Goal: Task Accomplishment & Management: Use online tool/utility

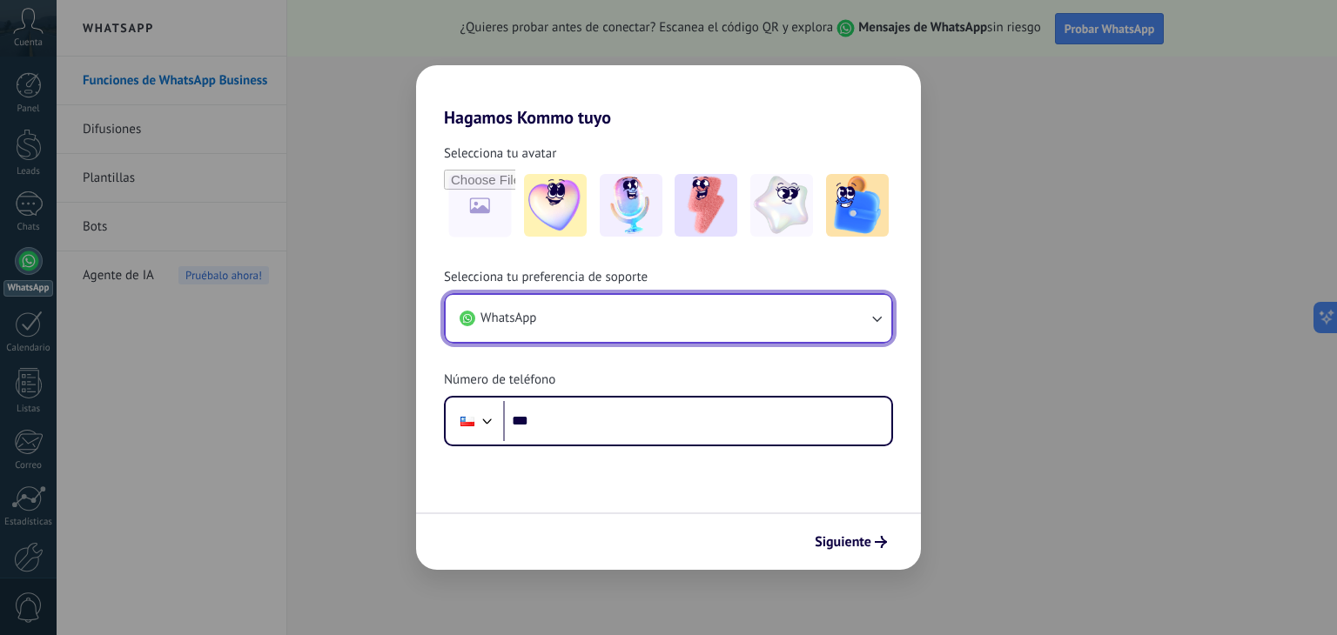
click at [868, 319] on icon "button" at bounding box center [876, 318] width 17 height 17
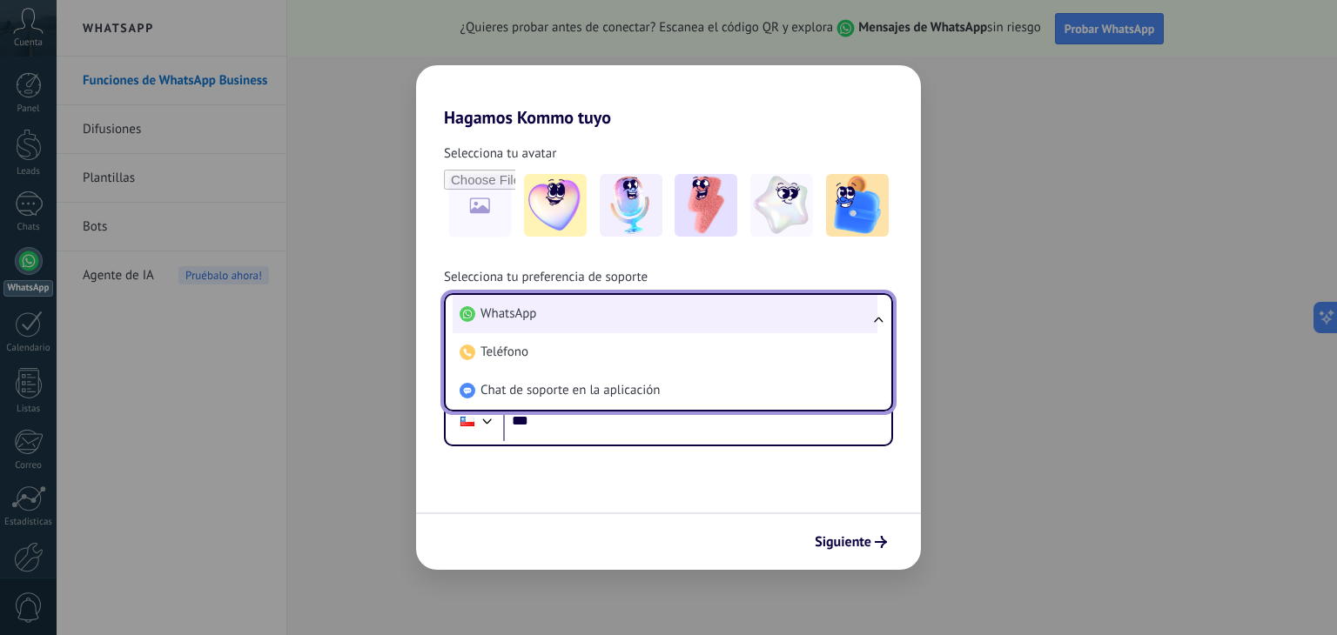
click at [526, 312] on span "WhatsApp" at bounding box center [508, 313] width 56 height 17
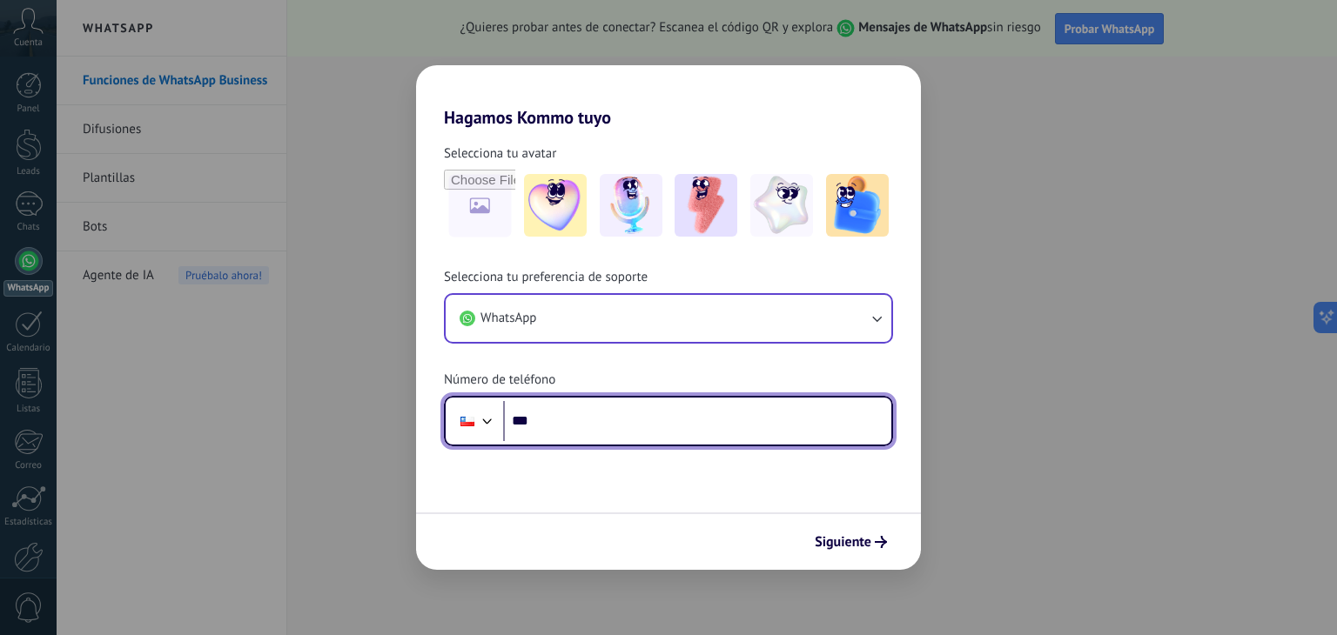
click at [570, 426] on input "***" at bounding box center [697, 421] width 388 height 40
type input "**********"
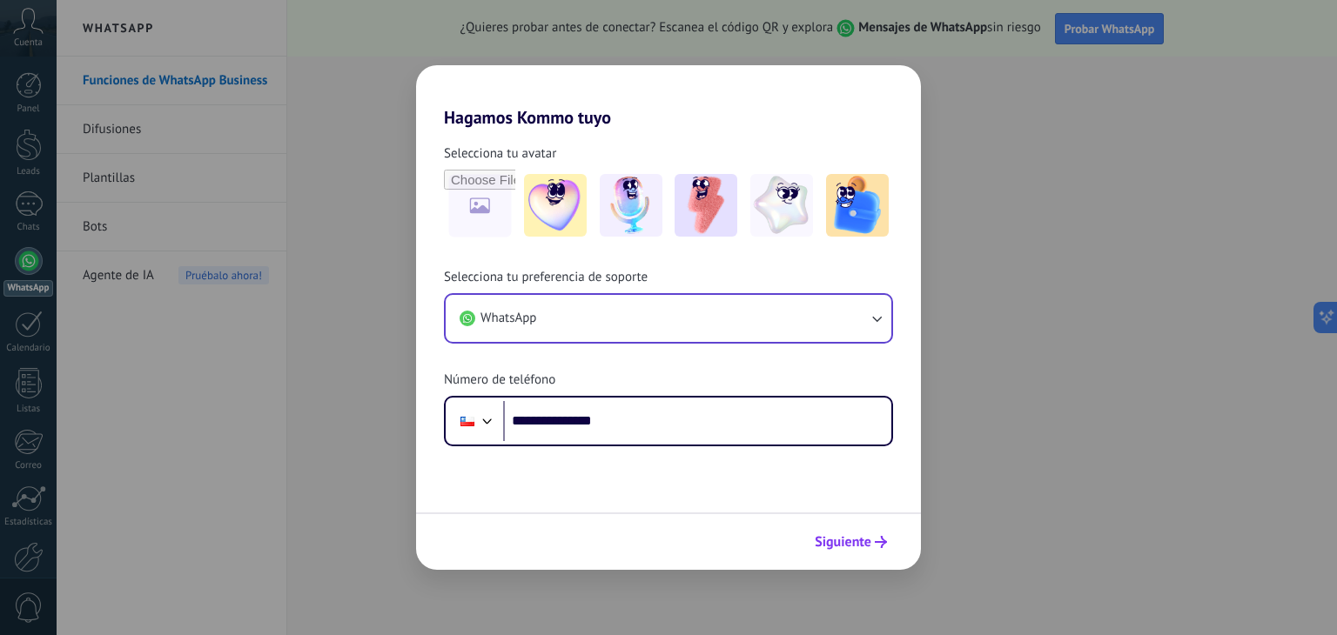
click at [862, 538] on span "Siguiente" at bounding box center [843, 542] width 57 height 12
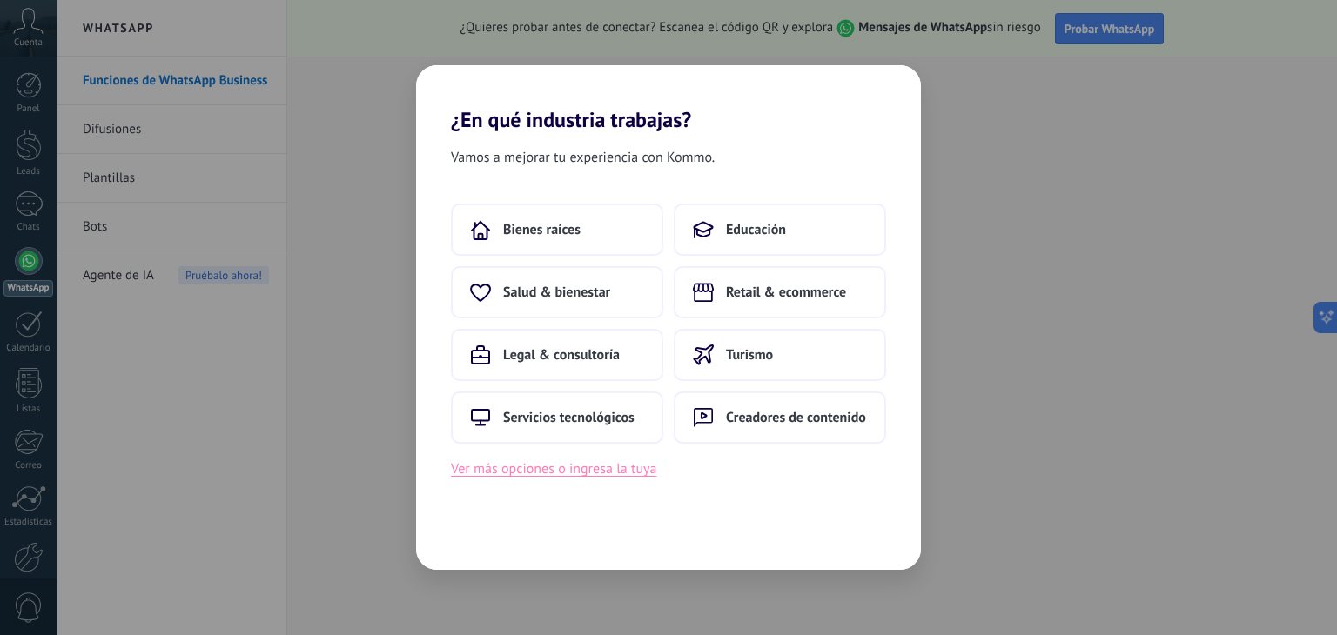
click at [617, 467] on button "Ver más opciones o ingresa la tuya" at bounding box center [553, 469] width 205 height 23
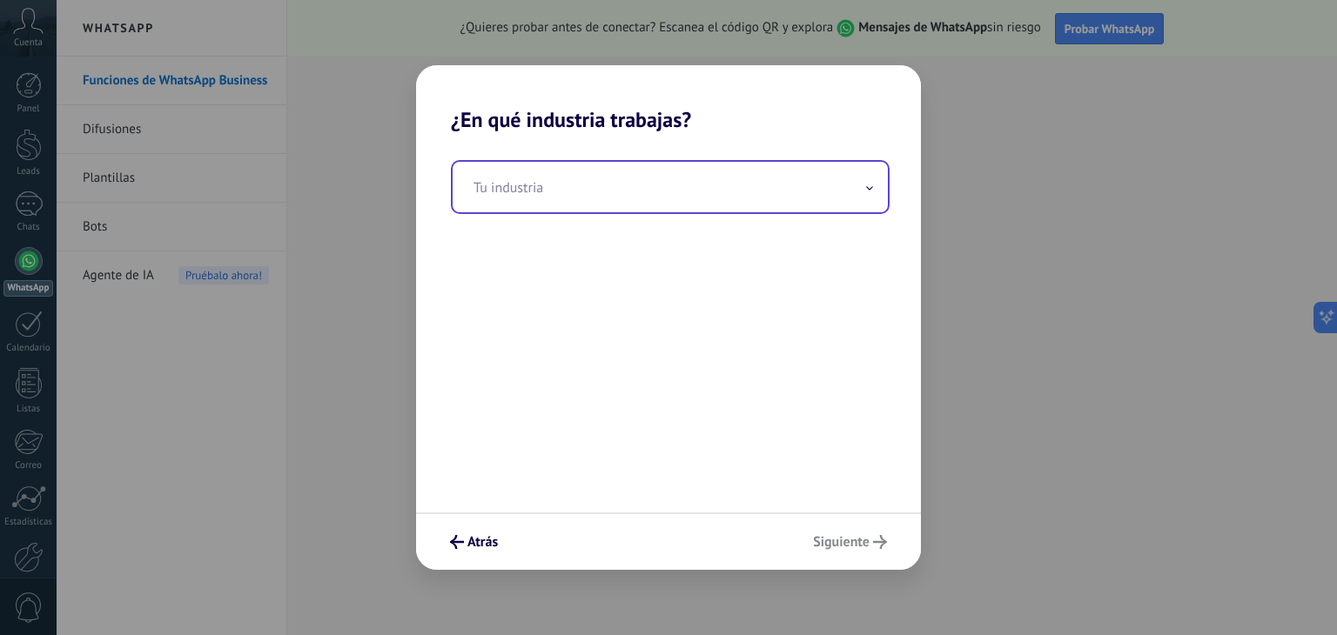
click at [562, 188] on input "text" at bounding box center [670, 187] width 435 height 50
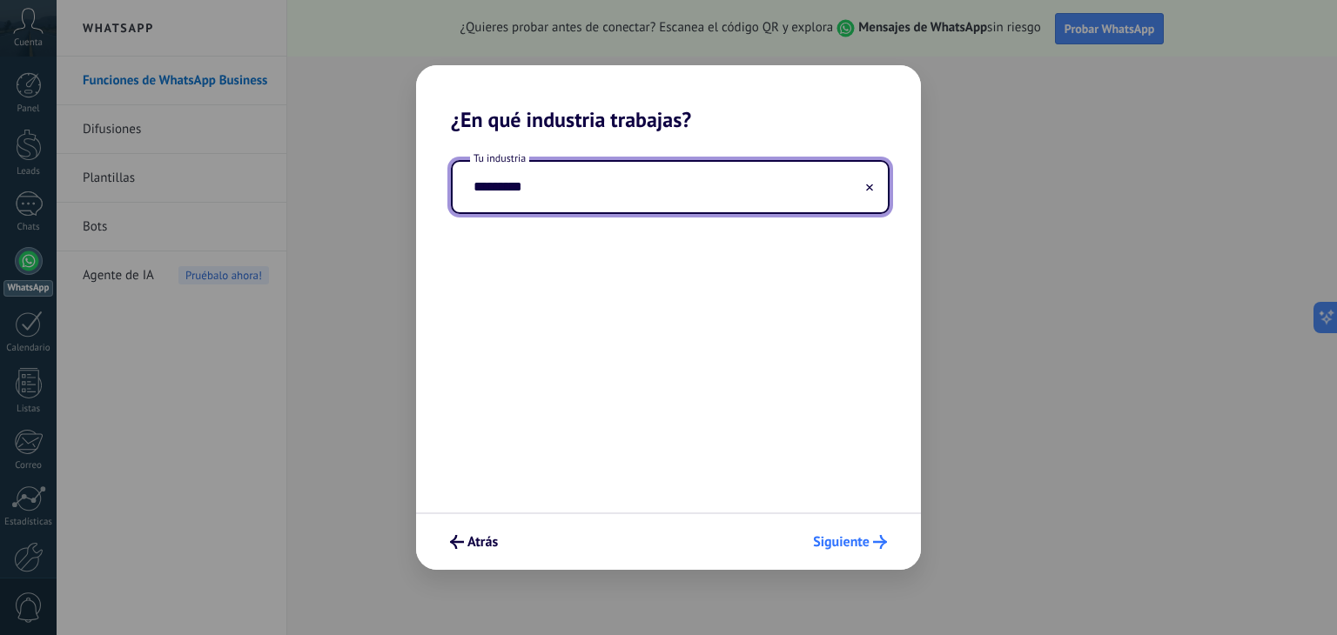
type input "*********"
click at [832, 536] on span "Siguiente" at bounding box center [841, 542] width 57 height 12
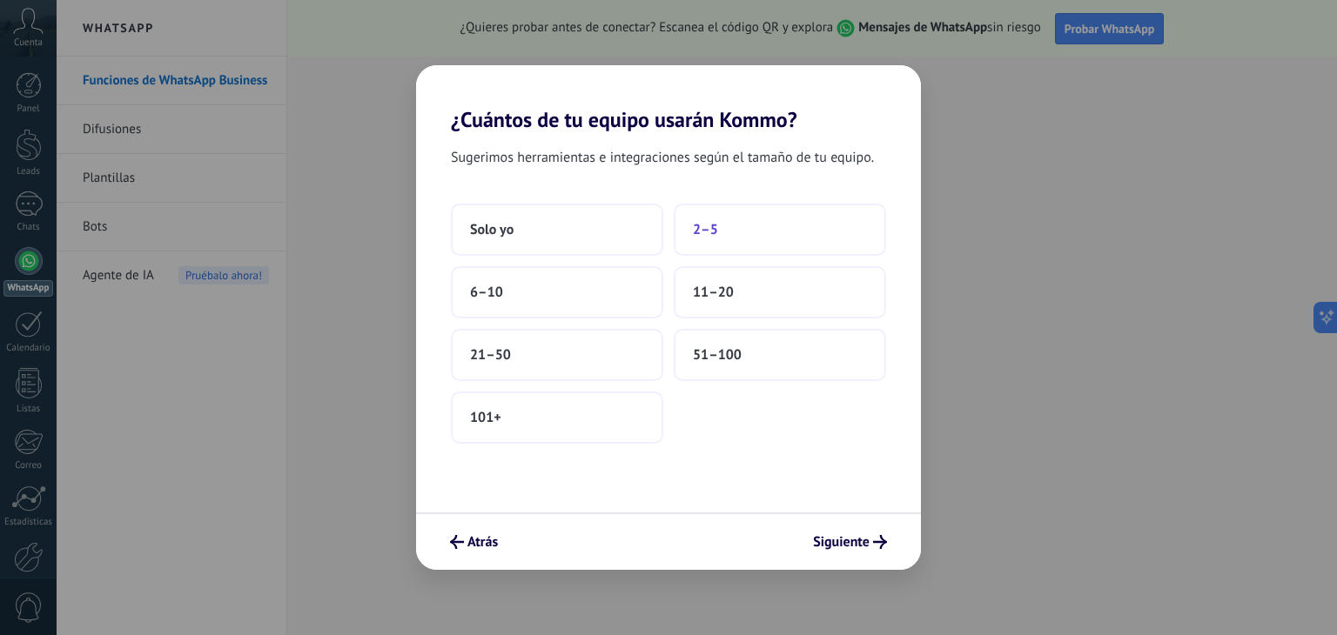
click at [721, 238] on button "2–5" at bounding box center [780, 230] width 212 height 52
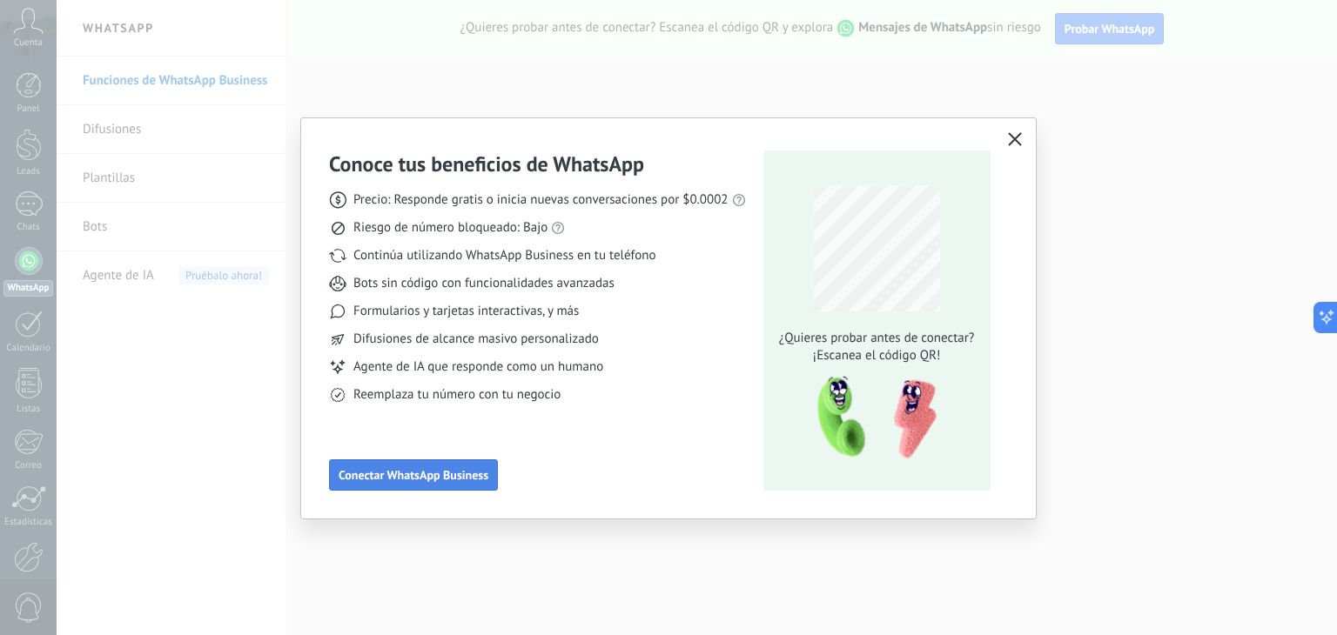
click at [383, 472] on span "Conectar WhatsApp Business" at bounding box center [414, 475] width 150 height 12
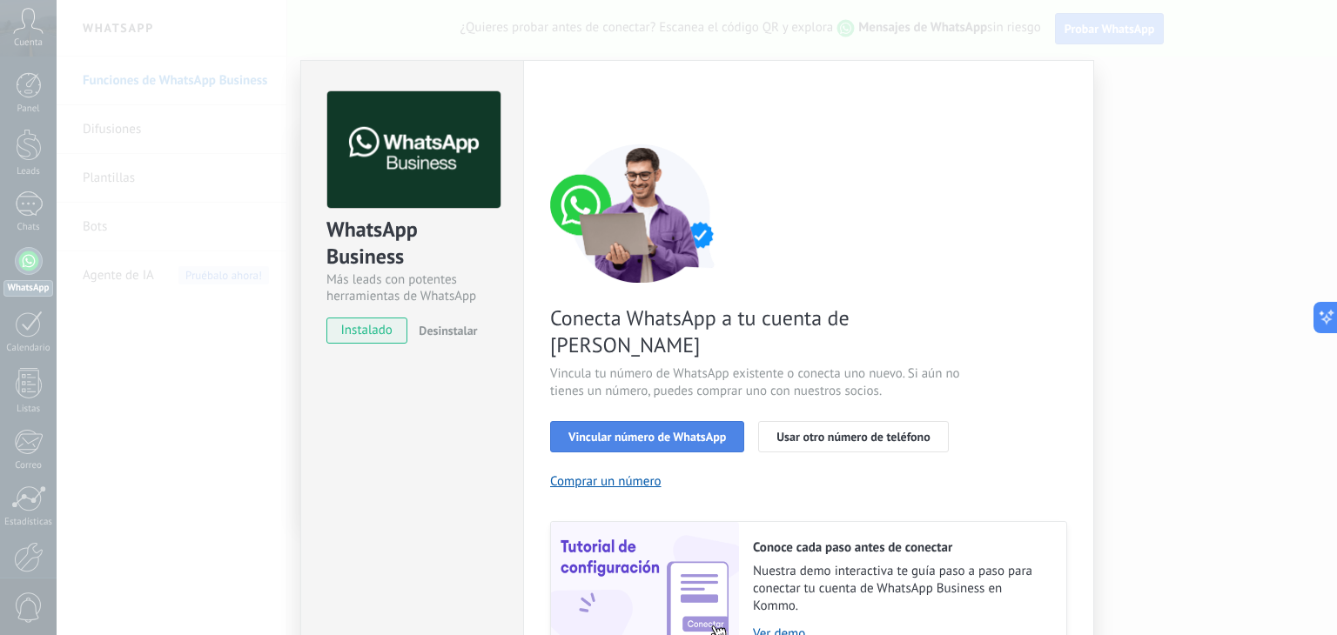
click at [651, 431] on span "Vincular número de WhatsApp" at bounding box center [647, 437] width 158 height 12
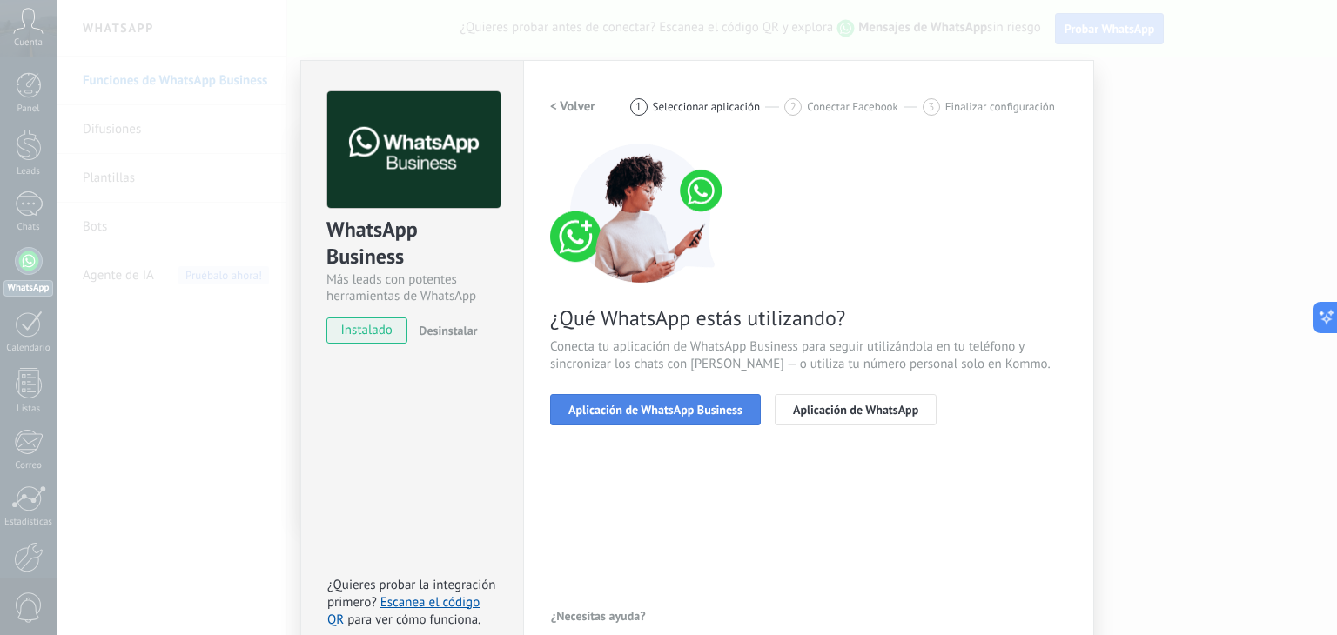
click at [633, 406] on span "Aplicación de WhatsApp Business" at bounding box center [655, 410] width 174 height 12
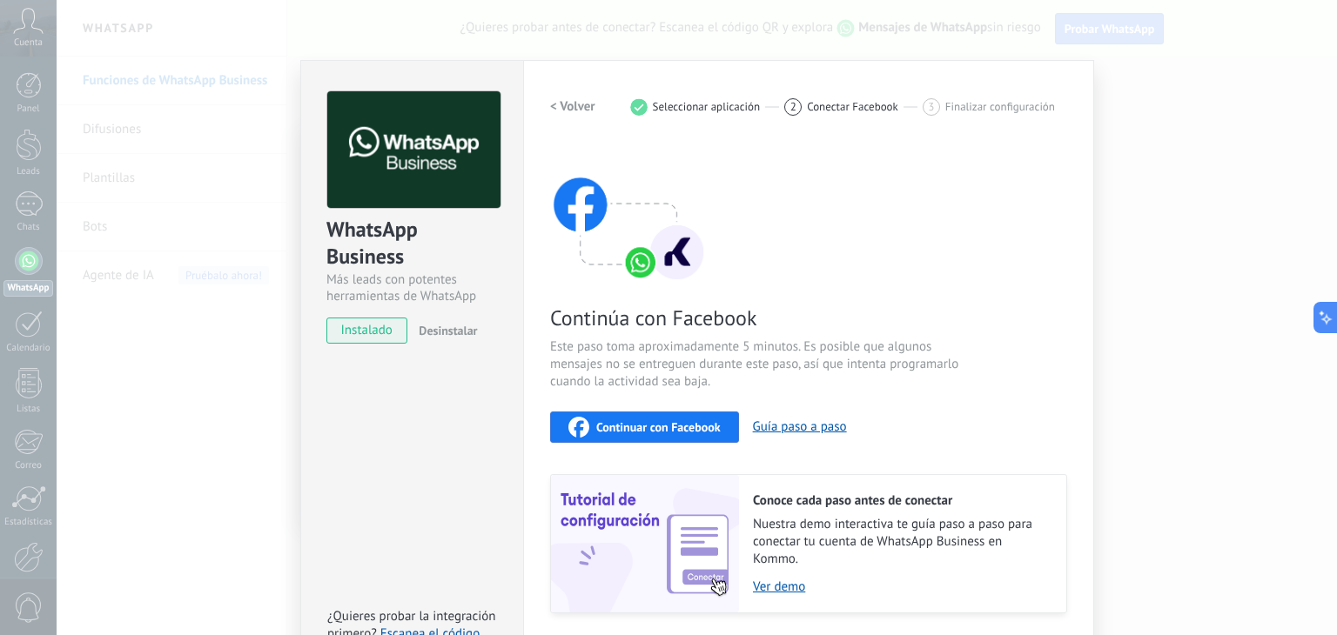
click at [627, 423] on span "Continuar con Facebook" at bounding box center [658, 427] width 124 height 12
click at [644, 421] on span "Continuar con Facebook" at bounding box center [658, 427] width 124 height 12
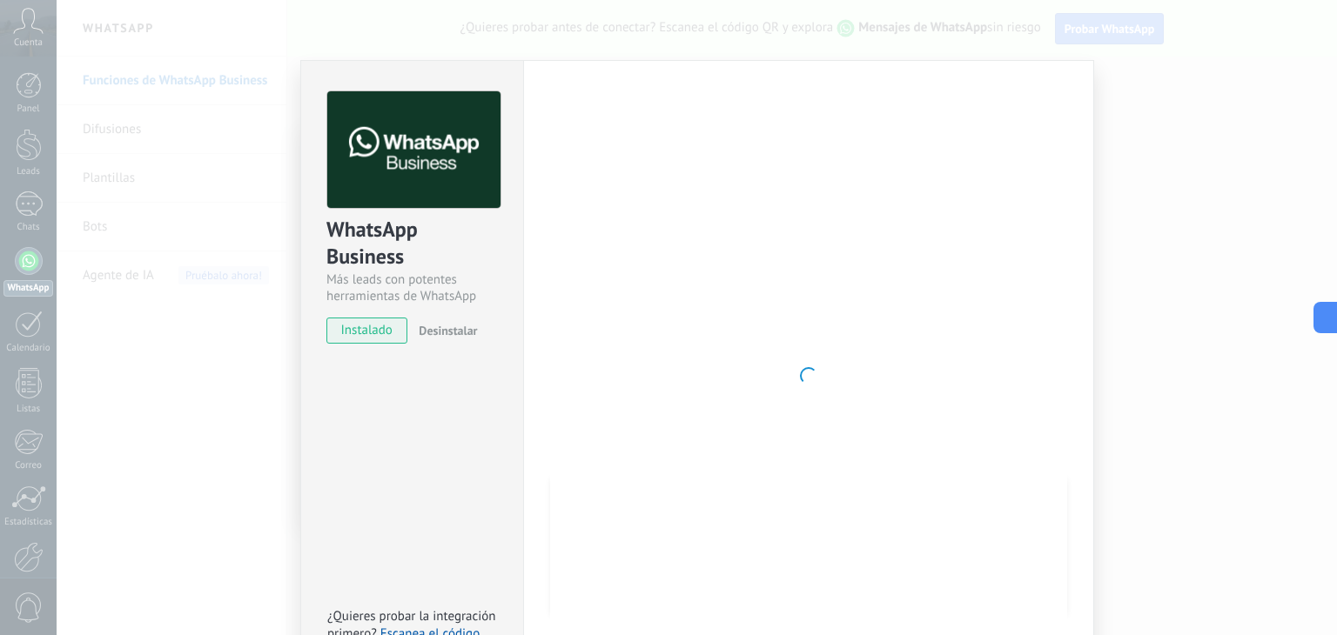
click at [780, 447] on div at bounding box center [808, 375] width 517 height 569
click at [894, 381] on div at bounding box center [808, 375] width 517 height 569
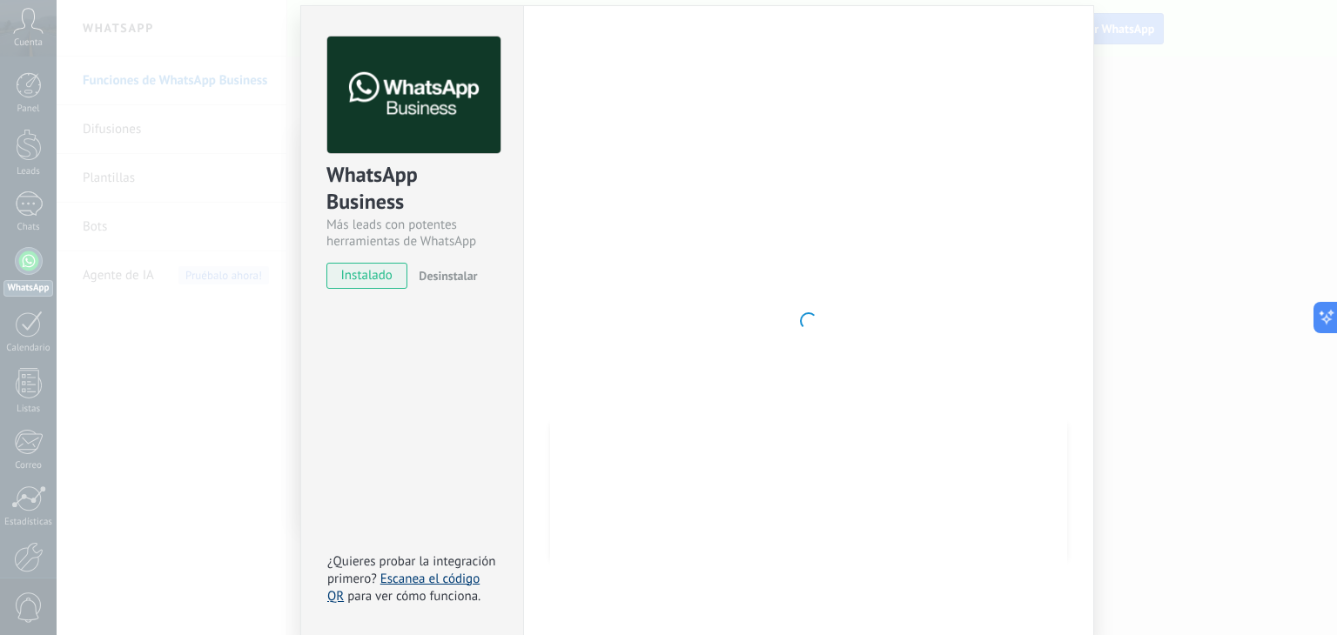
click at [408, 575] on link "Escanea el código QR" at bounding box center [403, 588] width 152 height 34
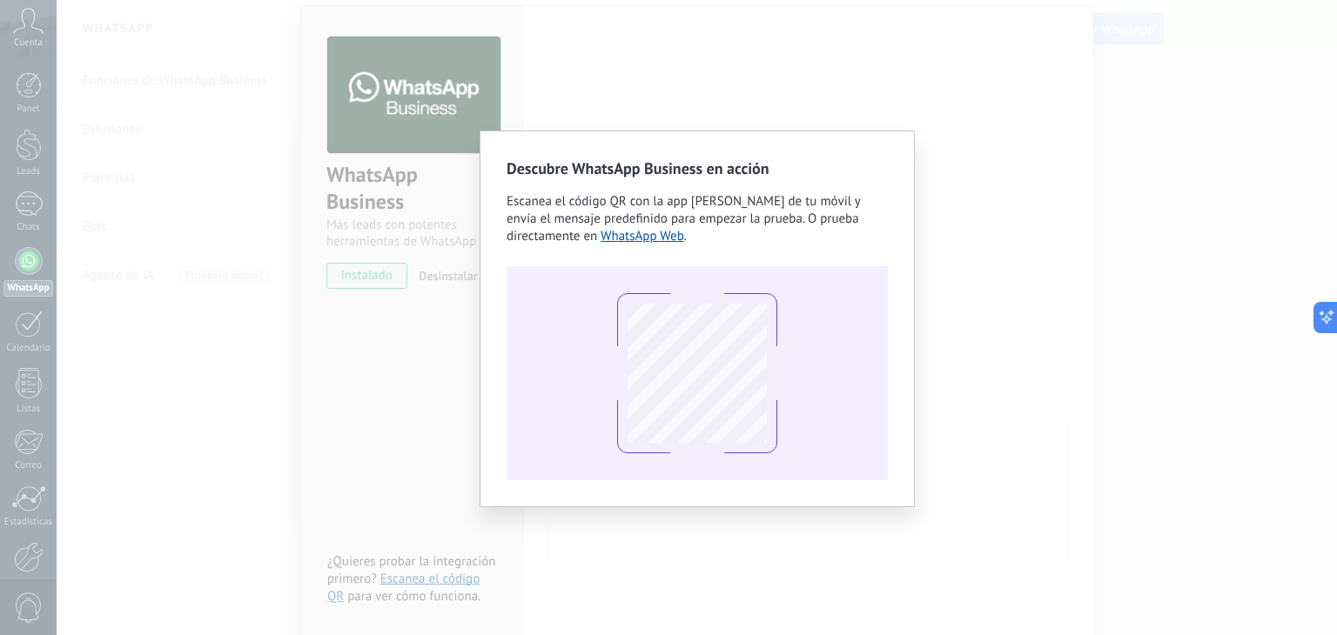
click at [785, 70] on div "Descubre WhatsApp Business en acción Escanea el código QR con la app [PERSON_NA…" at bounding box center [697, 317] width 1280 height 635
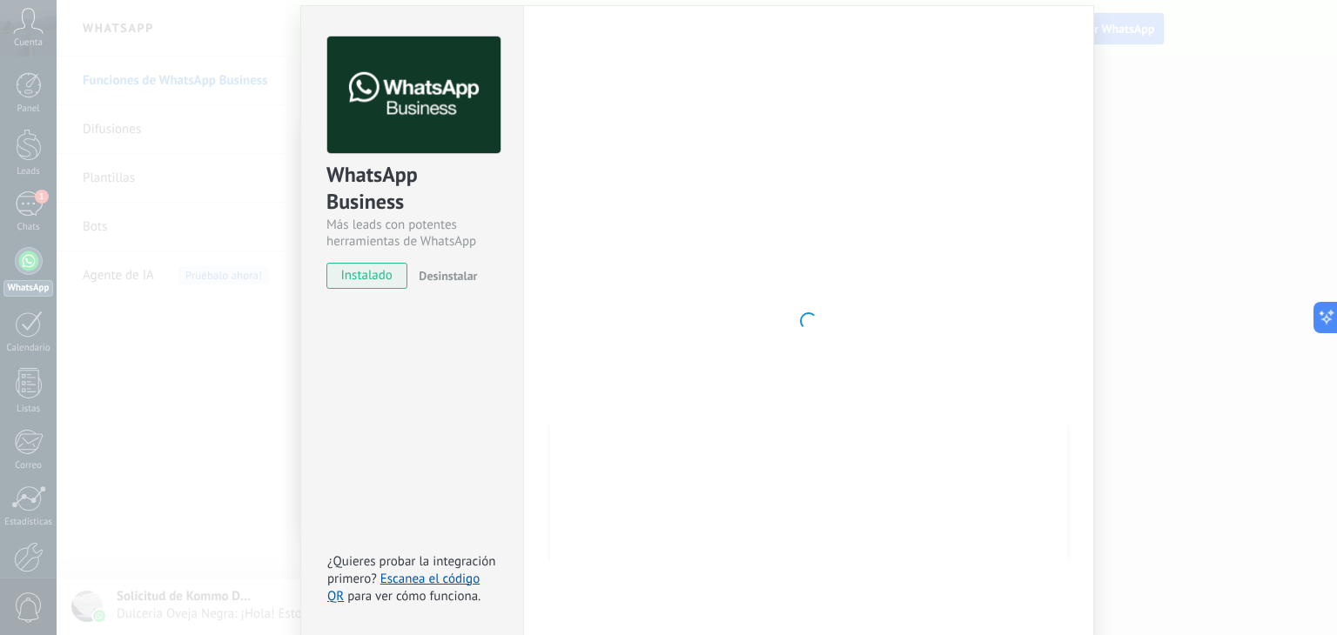
click at [778, 337] on div at bounding box center [808, 321] width 517 height 569
click at [753, 271] on div at bounding box center [808, 321] width 517 height 569
click at [1320, 323] on icon at bounding box center [1320, 318] width 18 height 18
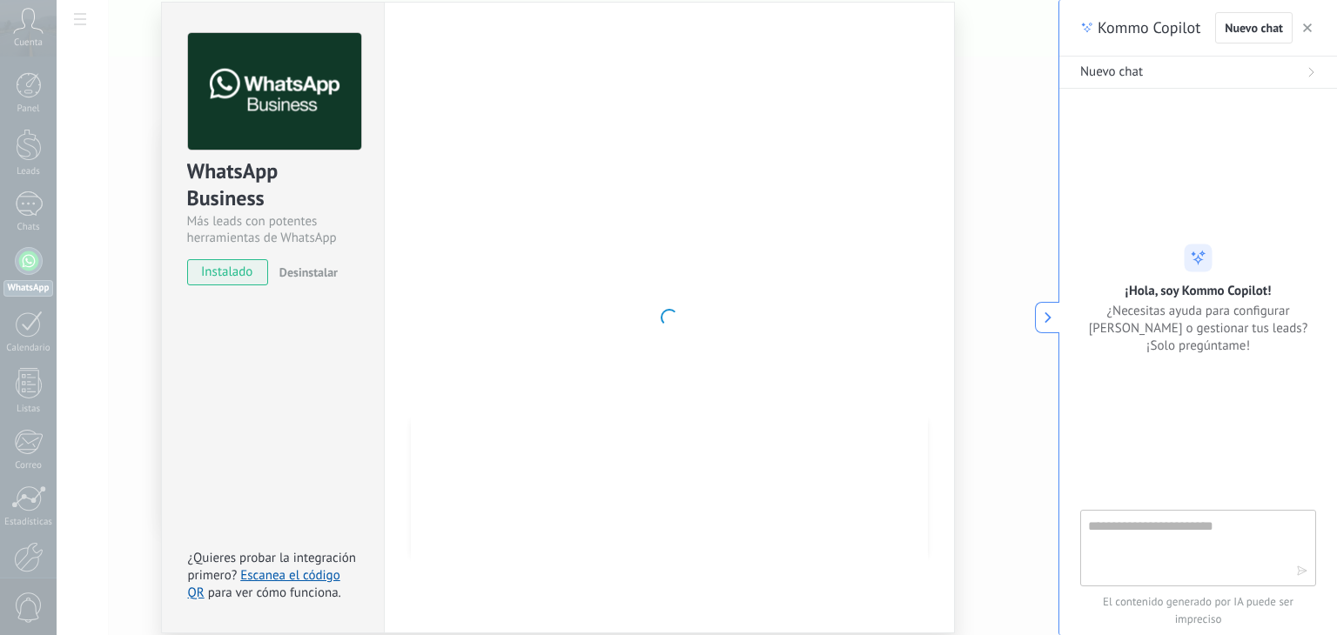
click at [1044, 321] on use at bounding box center [1047, 317] width 7 height 11
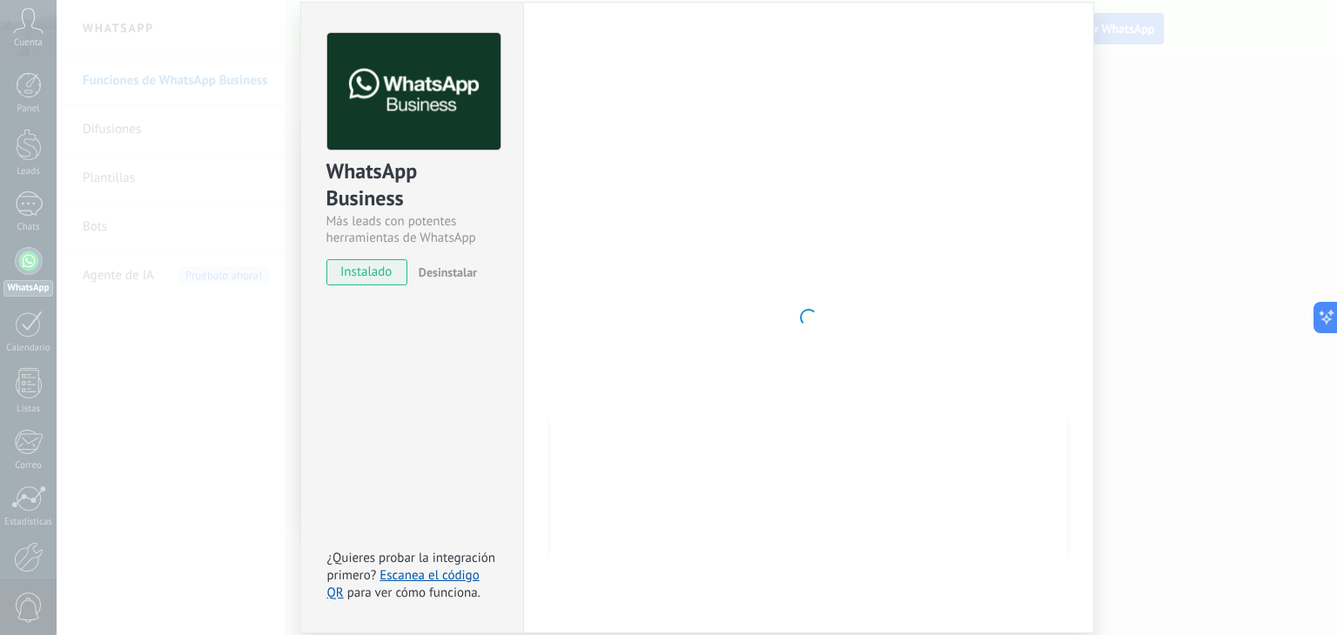
click at [523, 433] on div "Configuraciones Autorizaciones This tab logs the users who have granted integra…" at bounding box center [808, 318] width 571 height 632
click at [769, 515] on div at bounding box center [808, 317] width 517 height 569
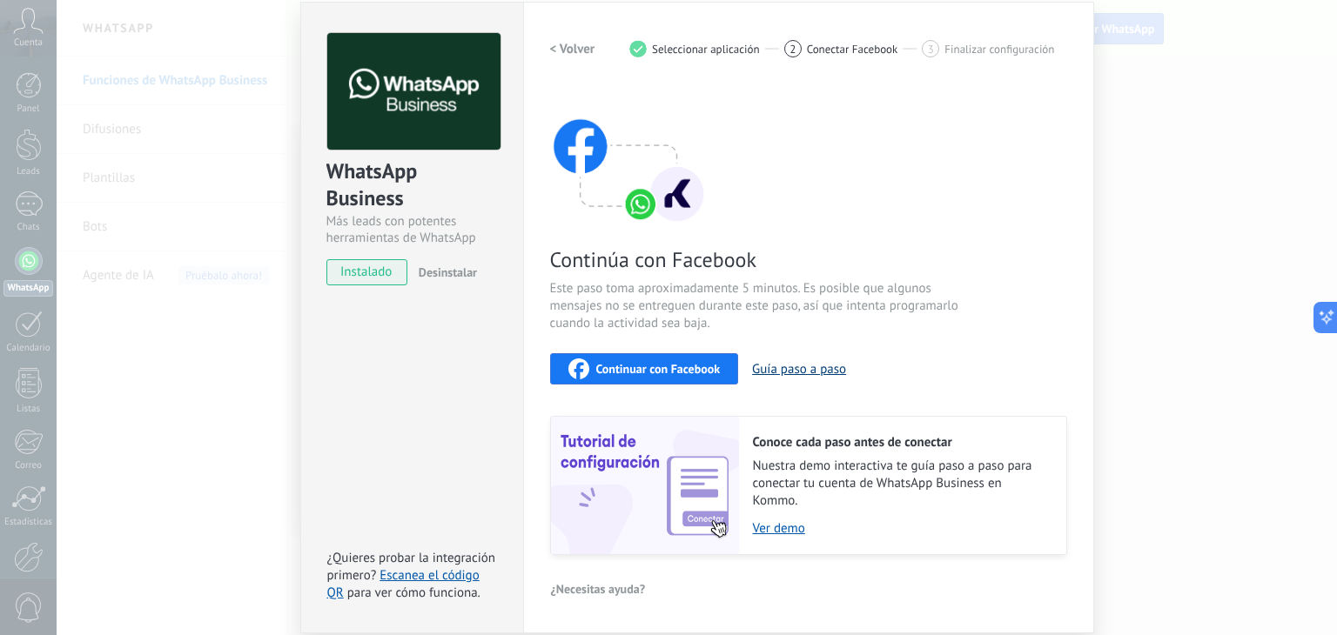
click at [805, 364] on button "Guía paso a paso" at bounding box center [799, 369] width 94 height 17
click at [651, 366] on span "Continuar con Facebook" at bounding box center [658, 369] width 124 height 12
click at [996, 181] on div "Continúa con Facebook Este paso toma aproximadamente 5 minutos. Es posible que …" at bounding box center [808, 320] width 517 height 470
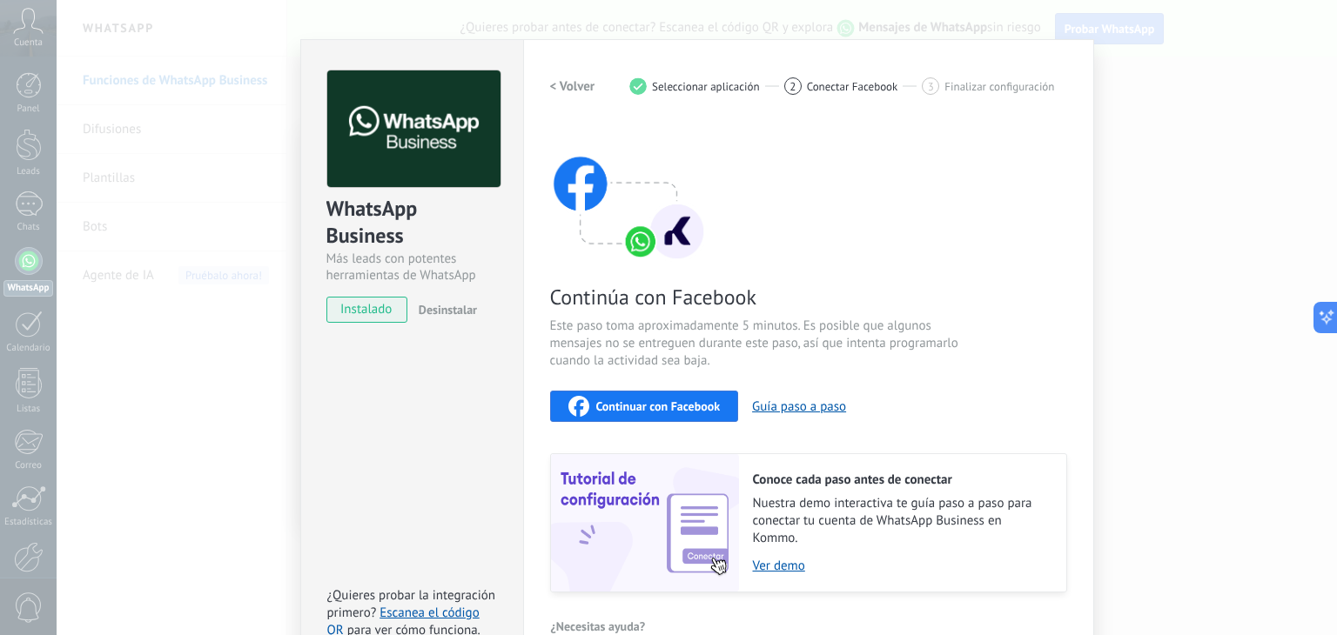
scroll to position [0, 0]
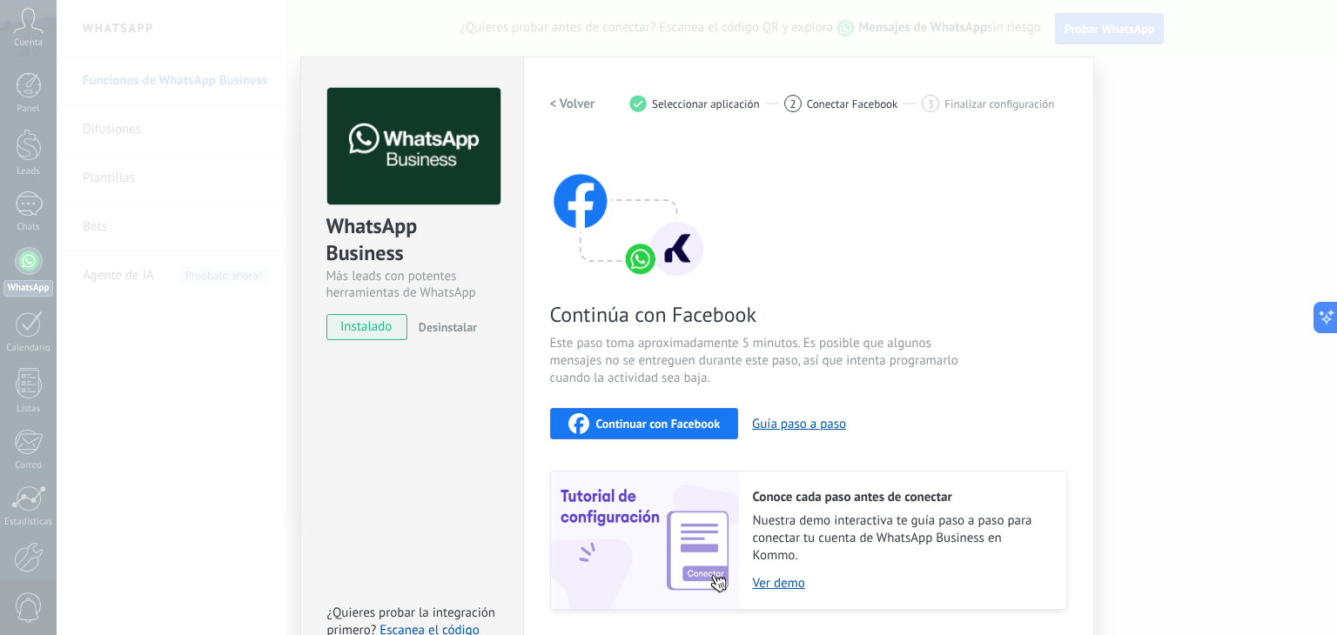
click at [571, 97] on h2 "< Volver" at bounding box center [572, 104] width 45 height 17
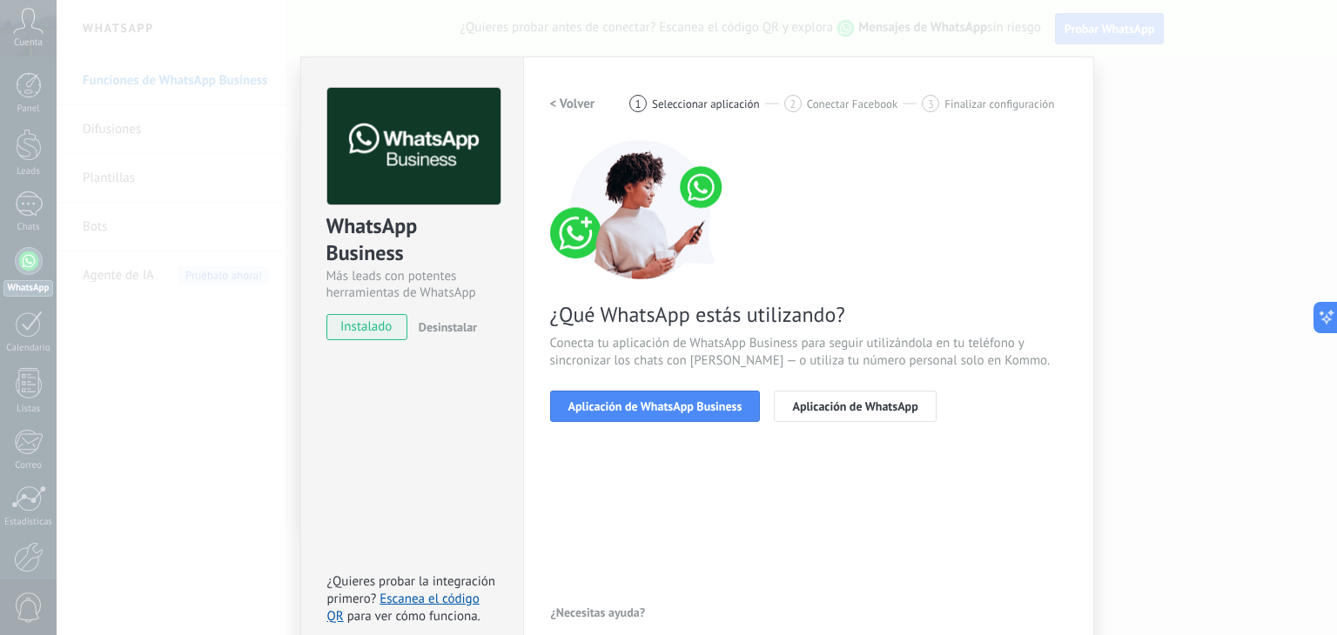
click at [910, 187] on div "¿Qué WhatsApp estás utilizando? Conecta tu aplicación de WhatsApp Business para…" at bounding box center [808, 281] width 517 height 282
